Goal: Task Accomplishment & Management: Use online tool/utility

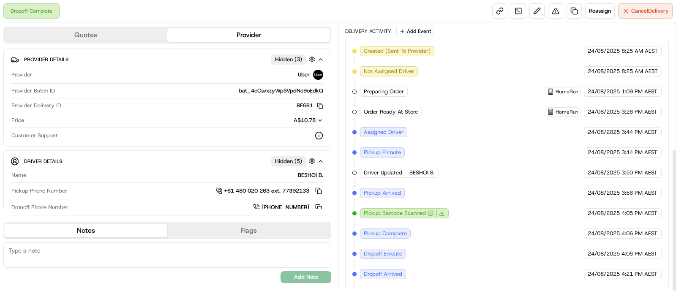
scroll to position [237, 0]
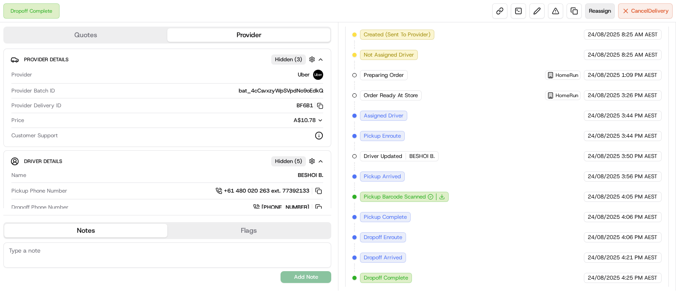
click at [601, 11] on span "Reassign" at bounding box center [600, 11] width 22 height 8
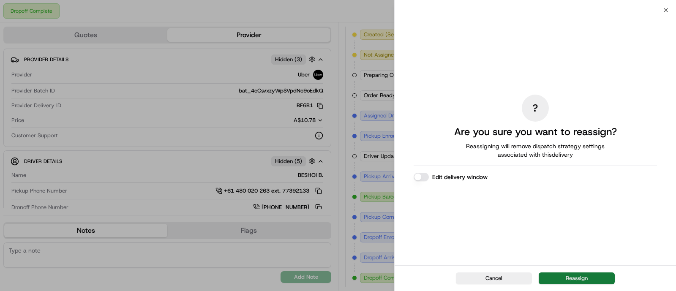
click at [563, 275] on button "Reassign" at bounding box center [577, 279] width 76 height 12
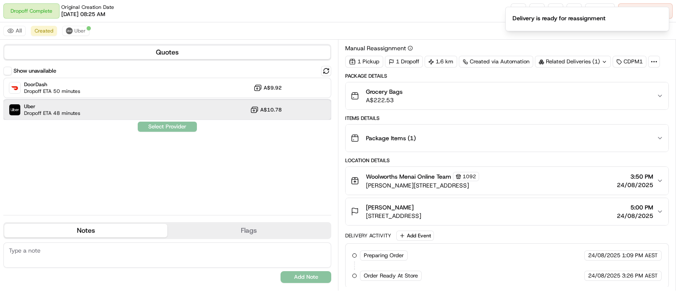
click at [59, 113] on span "Dropoff ETA 48 minutes" at bounding box center [52, 113] width 56 height 7
click at [162, 123] on button "Assign Provider" at bounding box center [167, 127] width 60 height 10
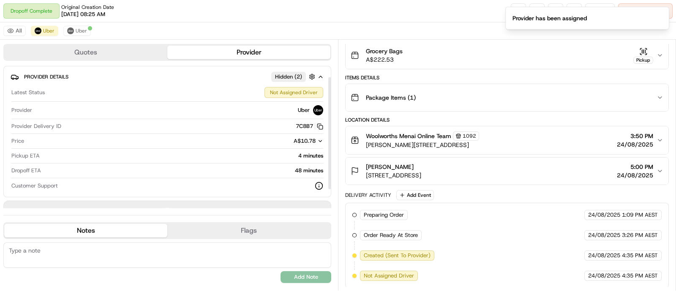
scroll to position [38, 0]
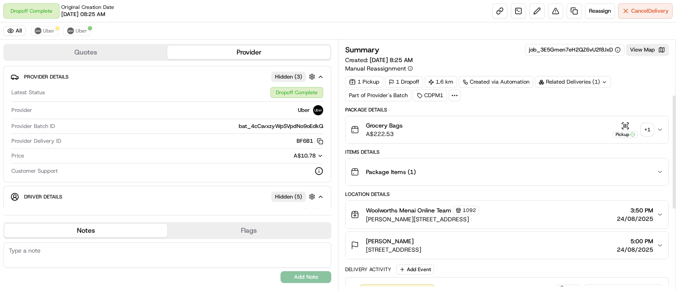
scroll to position [295, 0]
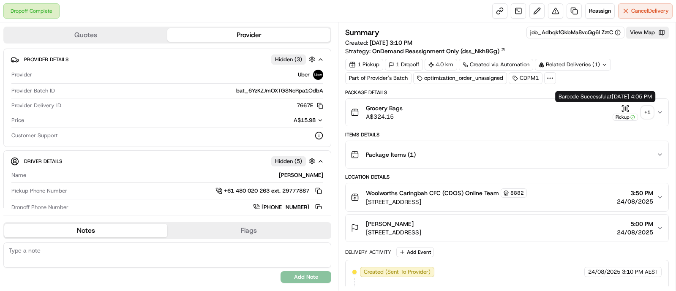
click at [647, 110] on div "+ 1" at bounding box center [647, 112] width 12 height 12
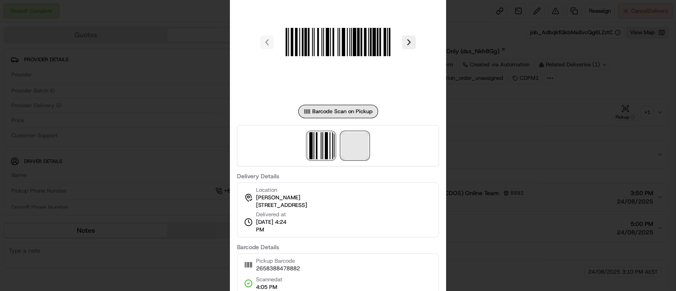
click at [349, 147] on span at bounding box center [354, 145] width 27 height 27
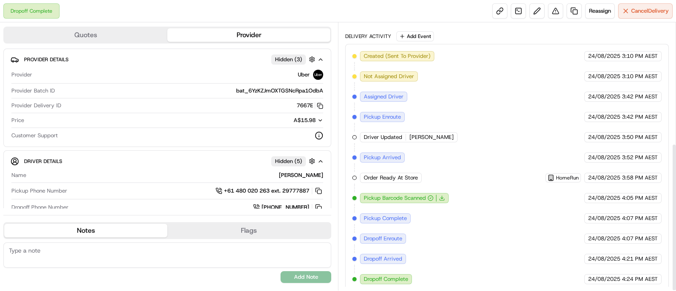
scroll to position [218, 0]
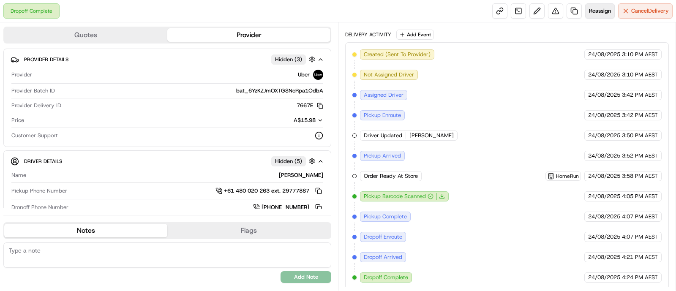
click at [594, 11] on span "Reassign" at bounding box center [600, 11] width 22 height 8
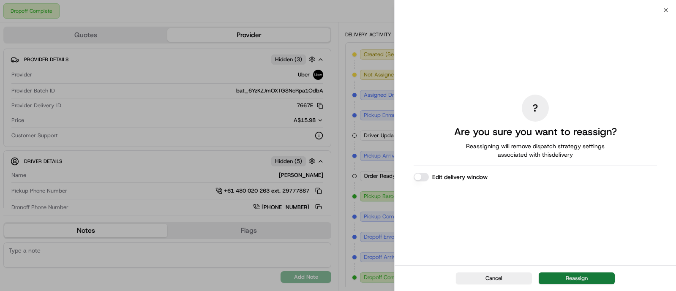
click at [564, 278] on button "Reassign" at bounding box center [577, 279] width 76 height 12
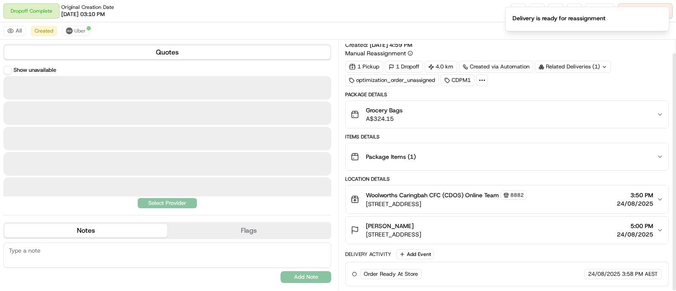
scroll to position [14, 0]
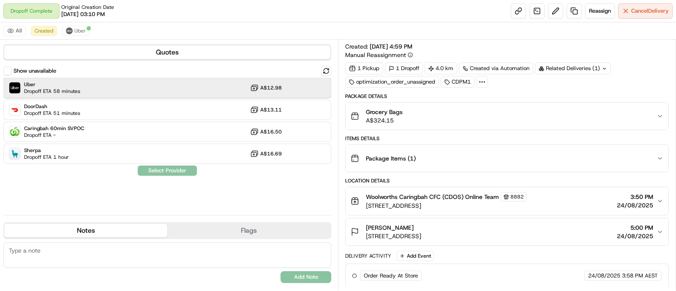
click at [55, 88] on span "Dropoff ETA 58 minutes" at bounding box center [52, 91] width 56 height 7
click at [161, 169] on button "Assign Provider" at bounding box center [167, 171] width 60 height 10
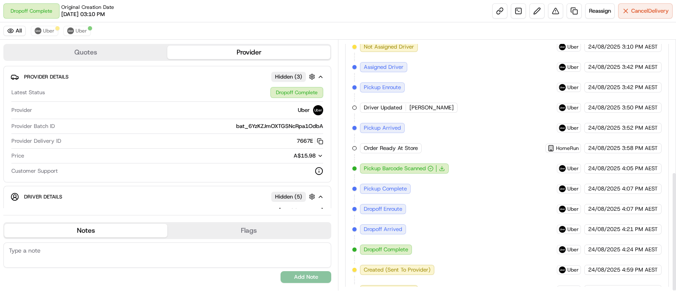
scroll to position [275, 0]
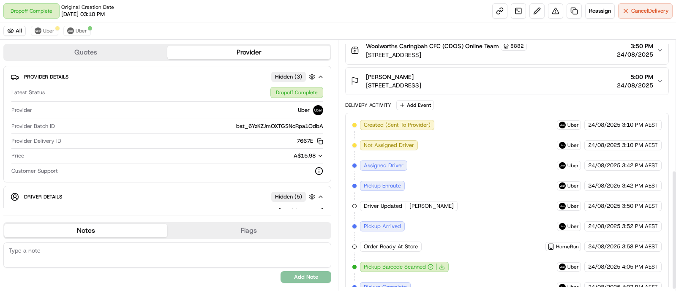
scroll to position [275, 0]
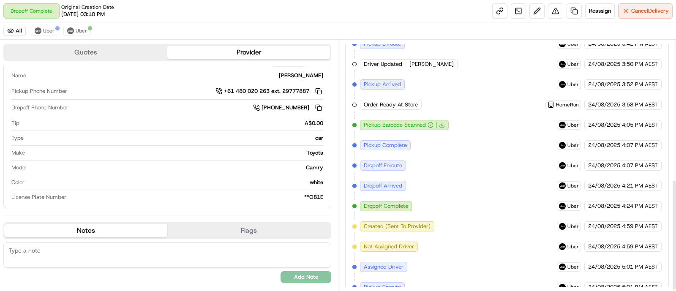
scroll to position [315, 0]
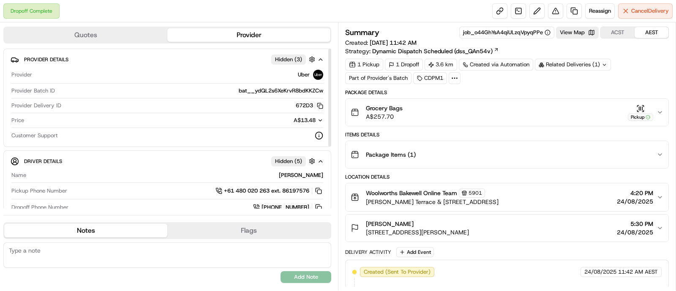
scroll to position [237, 0]
